Goal: Task Accomplishment & Management: Use online tool/utility

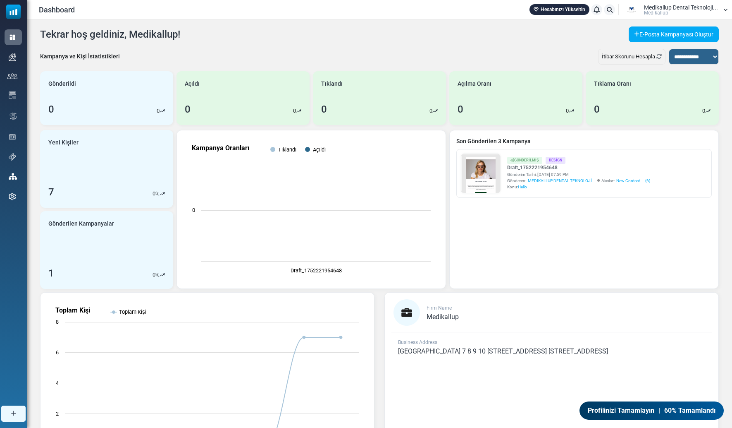
click at [557, 9] on link "Hesabınızı Yükseltin" at bounding box center [560, 9] width 60 height 11
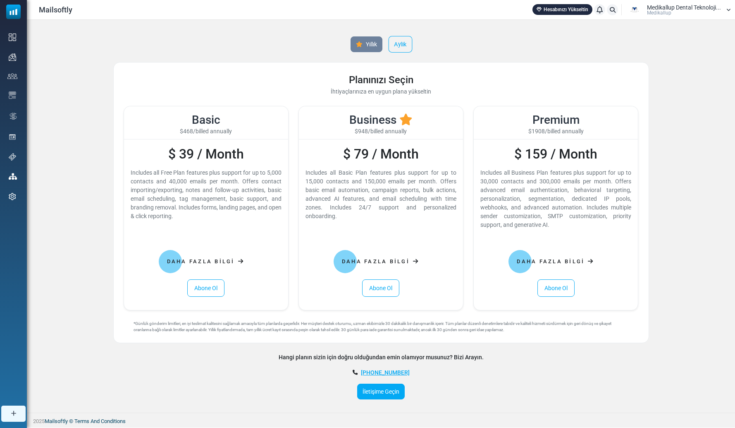
click at [401, 48] on link "Aylık" at bounding box center [400, 44] width 24 height 17
click at [385, 291] on link "Abone Ol" at bounding box center [380, 287] width 37 height 17
click at [659, 8] on span "Medikallup Dental Teknoloji..." at bounding box center [684, 8] width 74 height 6
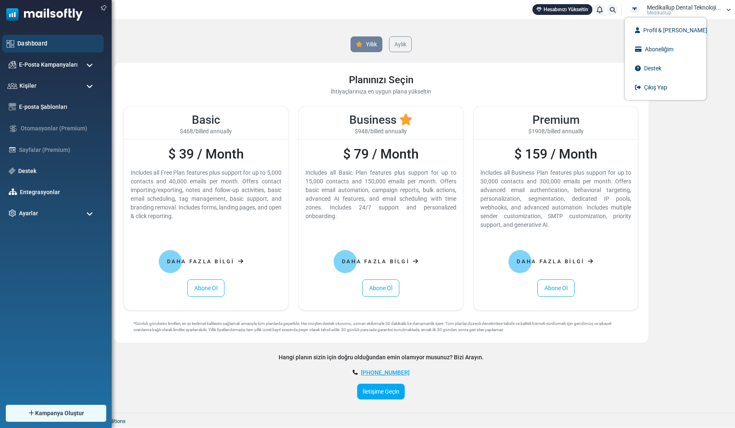
click at [40, 41] on link "Dashboard" at bounding box center [58, 43] width 82 height 9
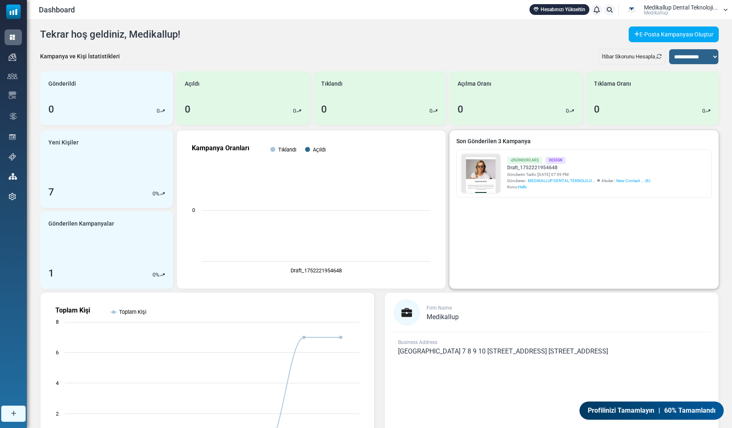
click at [594, 179] on span "MEDIKALLUP DENTAL TEKNOLOJİ..." at bounding box center [562, 180] width 68 height 6
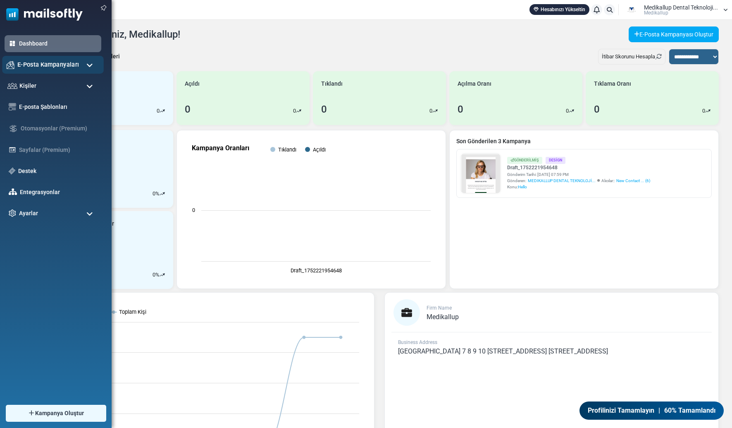
click at [38, 63] on span "E-Posta Kampanyaları" at bounding box center [48, 64] width 62 height 9
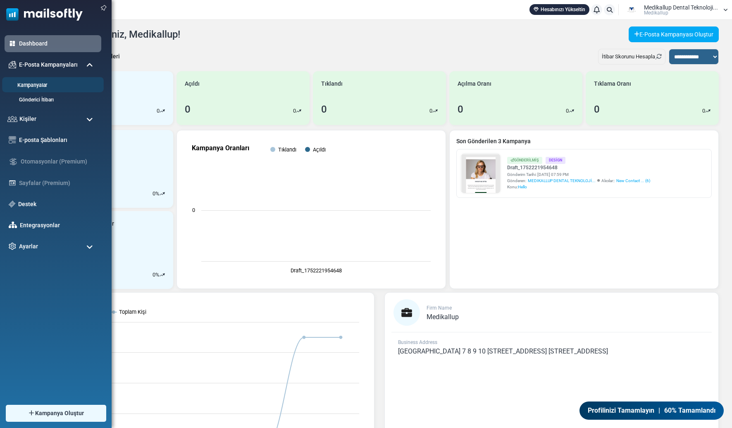
click at [44, 83] on link "Kampanyalar" at bounding box center [51, 85] width 99 height 8
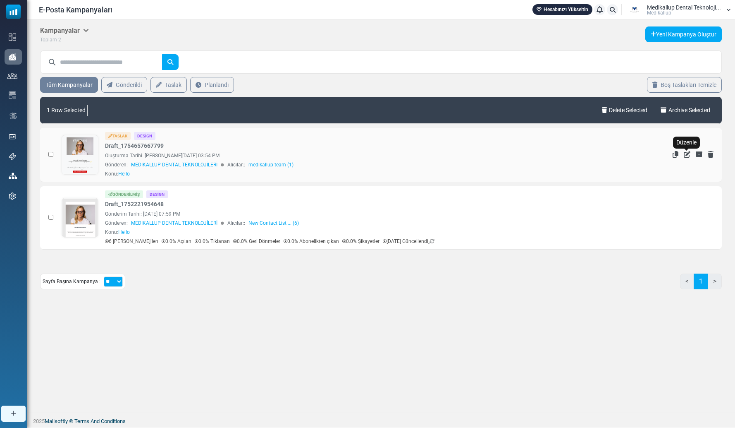
click at [686, 153] on icon "Düzenle" at bounding box center [687, 154] width 7 height 7
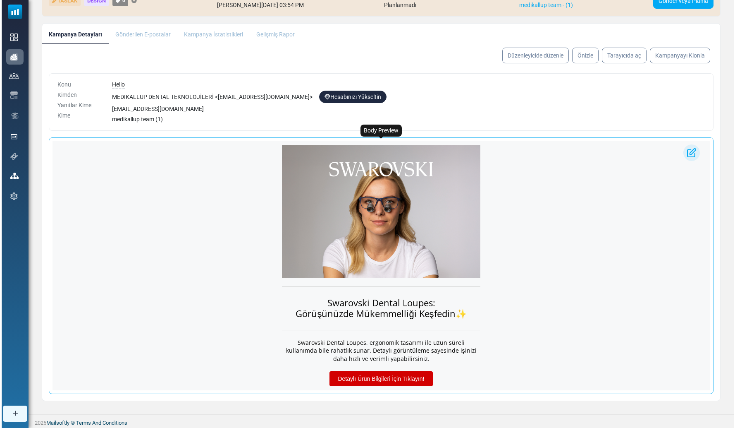
scroll to position [76, 0]
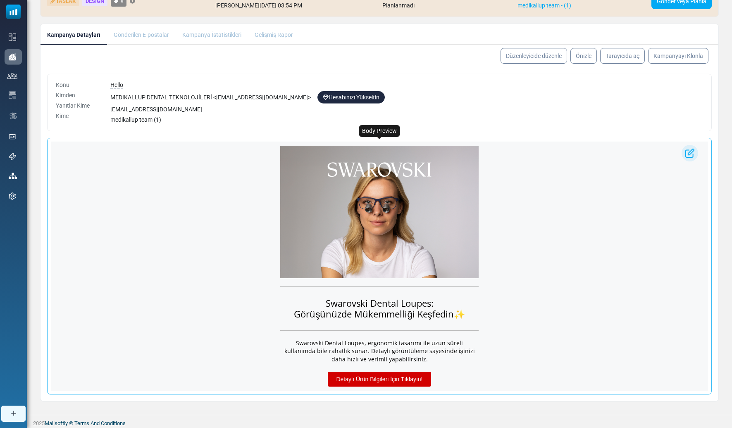
click at [527, 213] on div "Swarovski Dental Loupes: Görüşünüzde Mükemmelliği Keşfedin✨" at bounding box center [379, 237] width 657 height 193
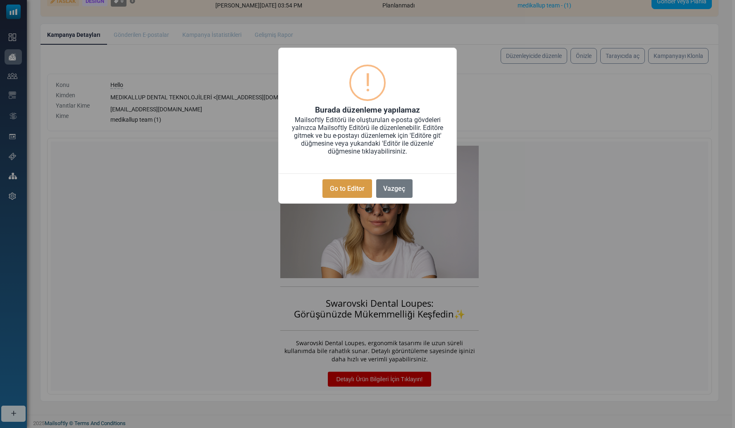
click at [355, 191] on button "Go to Editor" at bounding box center [346, 188] width 49 height 19
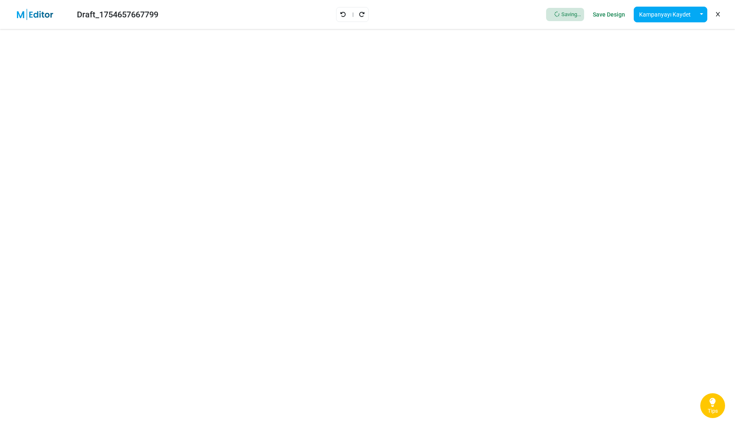
click at [231, 0] on div "Draft_1754657667799 Saving... Save Design Kampanyayı Kaydet Şablon Olarak Kayde…" at bounding box center [367, 14] width 735 height 29
click at [714, 403] on icon at bounding box center [712, 402] width 7 height 11
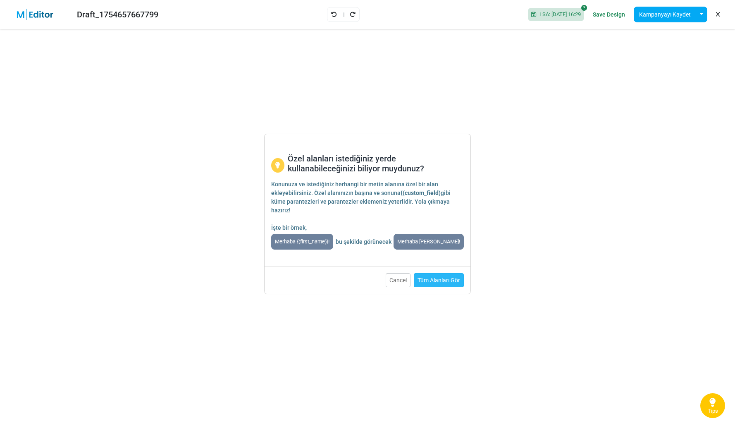
click at [439, 280] on link "Tüm Alanları Gör" at bounding box center [439, 280] width 50 height 14
click at [407, 278] on button "Cancel" at bounding box center [398, 280] width 25 height 14
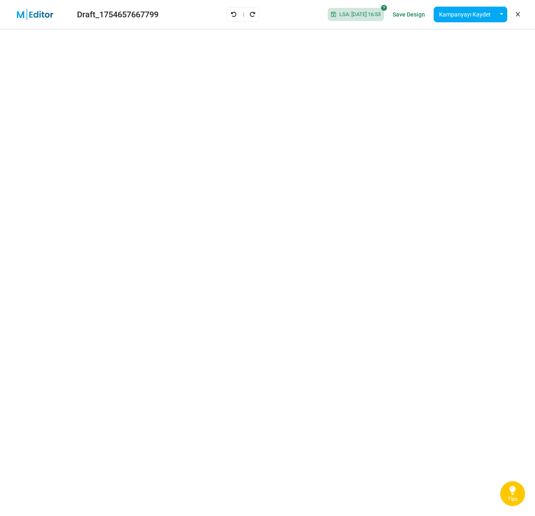
click at [419, 18] on link "Save Design" at bounding box center [408, 14] width 36 height 14
click at [401, 17] on link "Save Design" at bounding box center [408, 14] width 36 height 14
click at [516, 14] on icon at bounding box center [518, 14] width 4 height 0
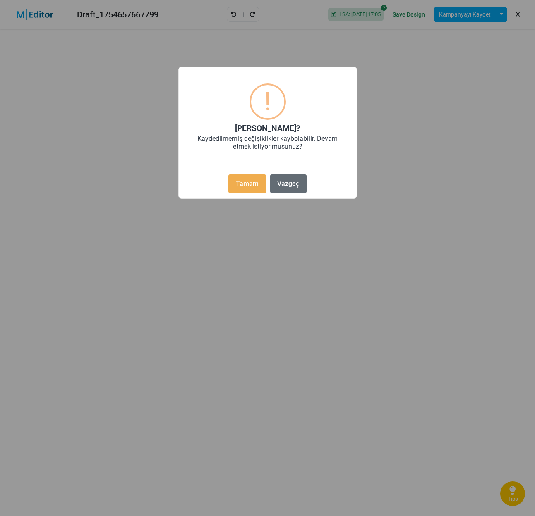
click at [294, 184] on button "Vazgeç" at bounding box center [288, 183] width 36 height 19
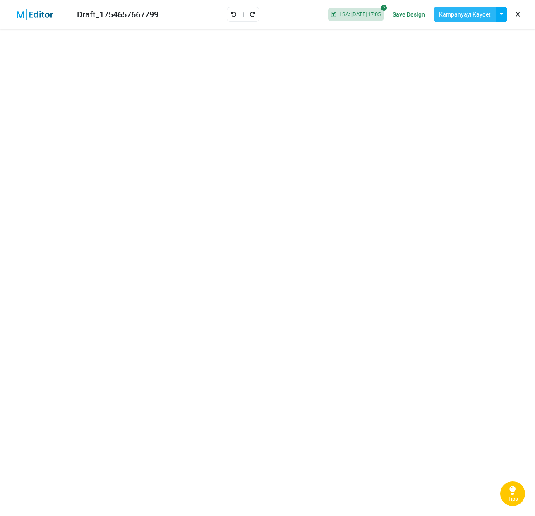
click at [454, 19] on button "Kampanyayı Kaydet" at bounding box center [464, 15] width 62 height 16
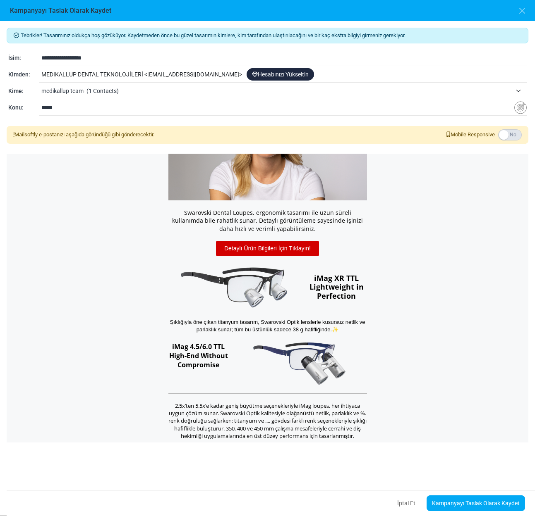
scroll to position [142, 0]
click at [483, 427] on link "Kampanyayı Taslak Olarak Kaydet" at bounding box center [475, 504] width 98 height 16
